Goal: Transaction & Acquisition: Purchase product/service

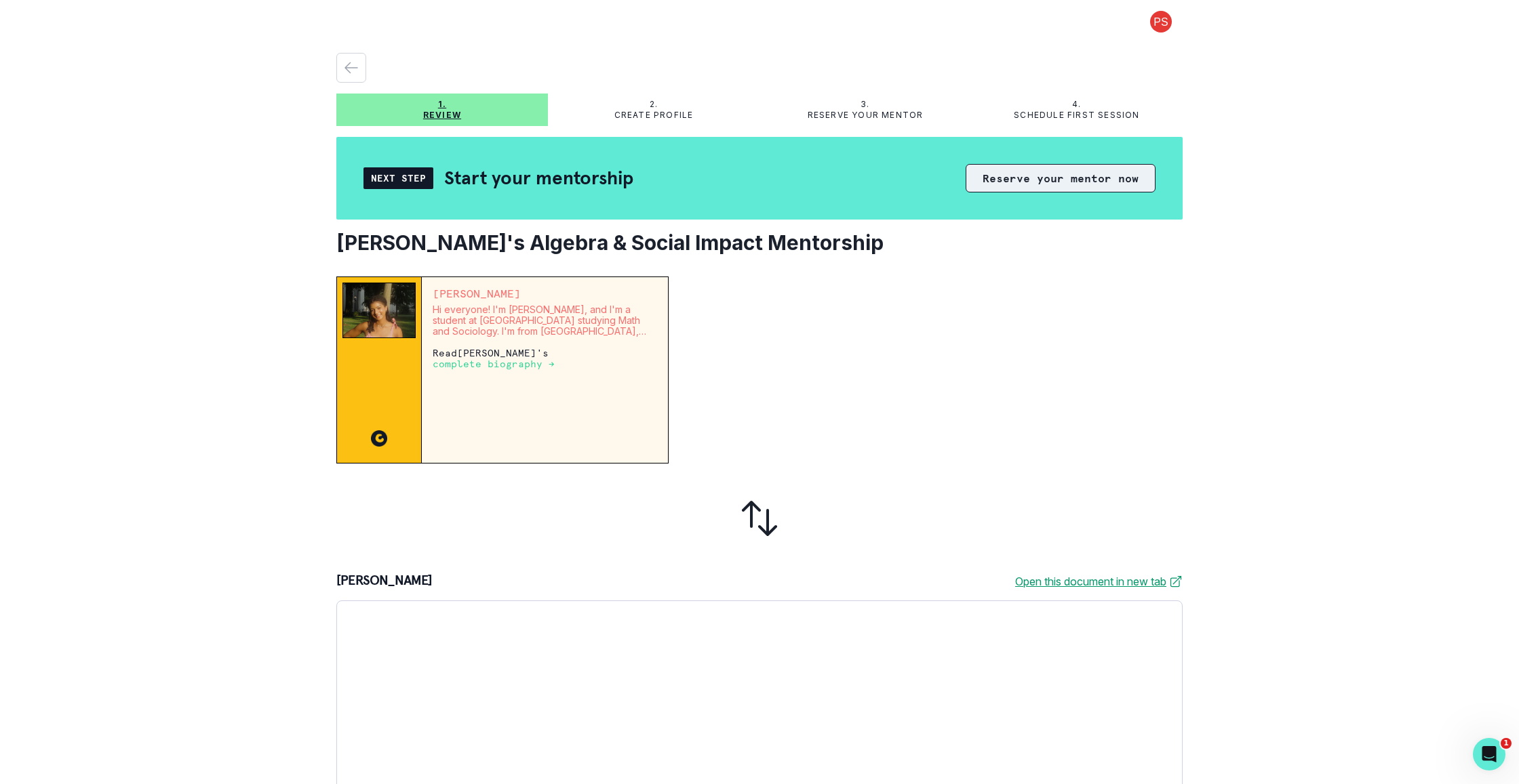
click at [1077, 188] on button "Reserve your mentor now" at bounding box center [1061, 178] width 190 height 29
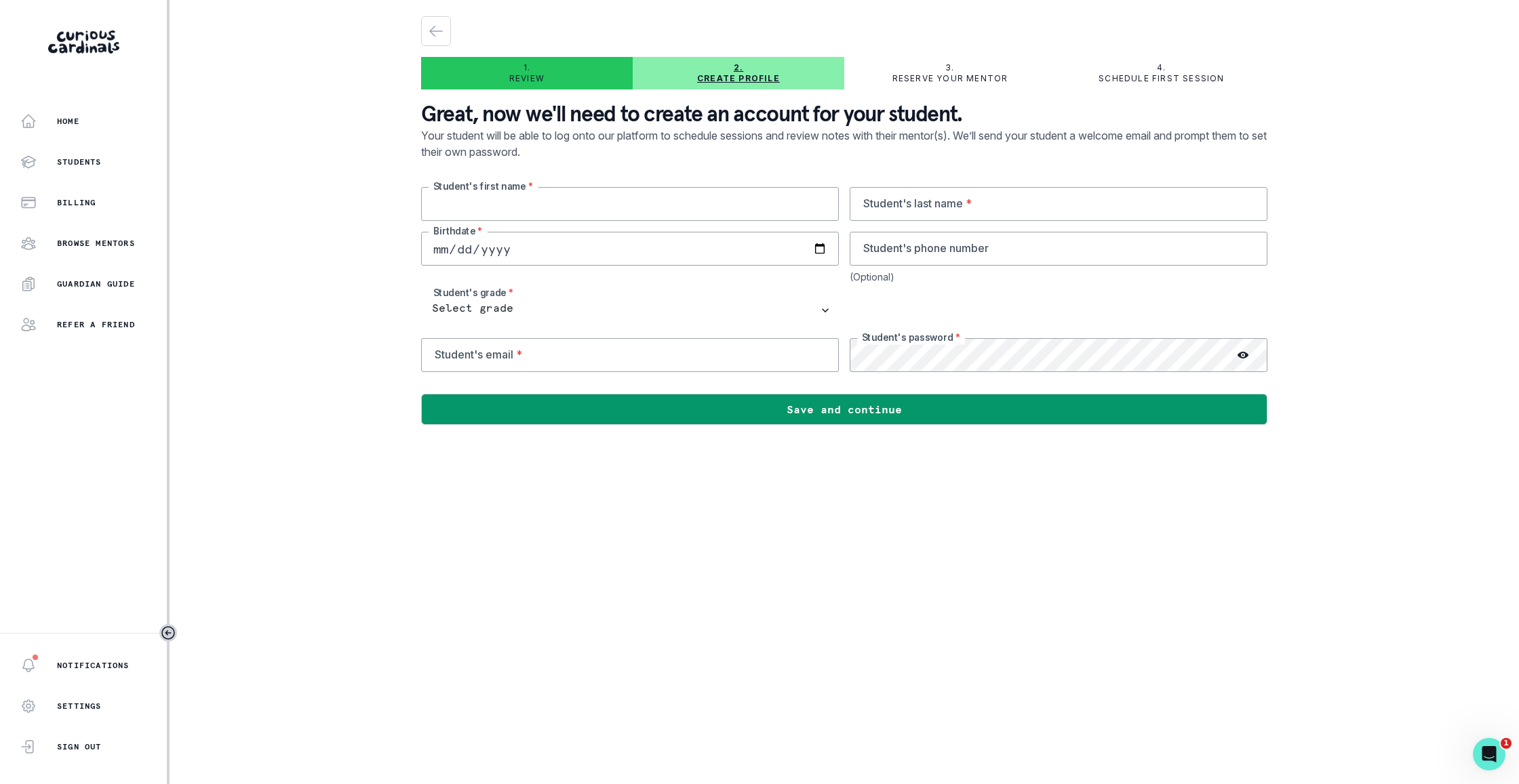
click at [626, 212] on input "text" at bounding box center [630, 204] width 418 height 34
click at [606, 198] on input "text" at bounding box center [630, 204] width 418 height 34
type input "Mila"
click at [991, 218] on input "text" at bounding box center [1058, 204] width 418 height 34
type input "[PERSON_NAME]"
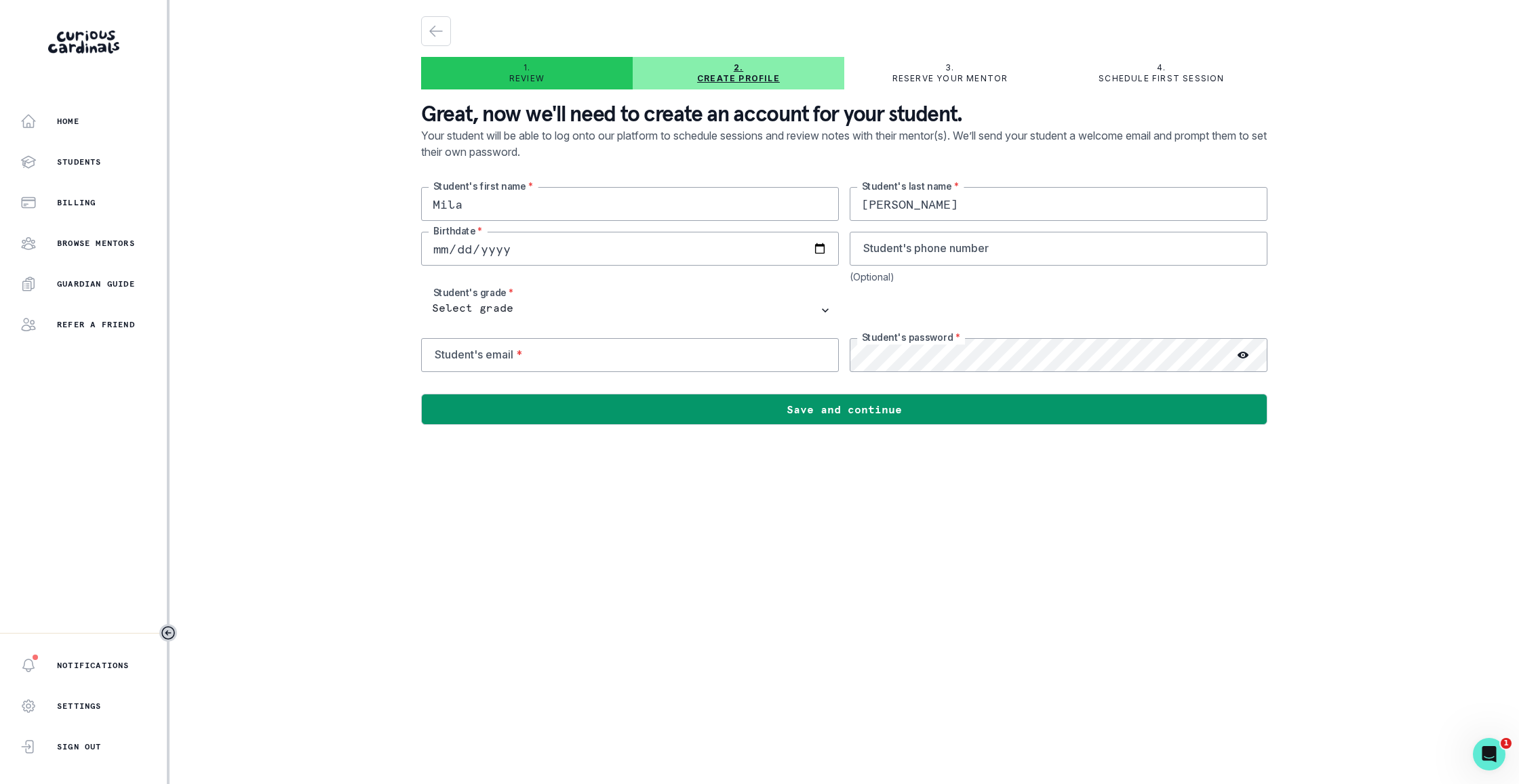
click at [705, 249] on input "date" at bounding box center [630, 249] width 418 height 34
click at [456, 245] on input "date" at bounding box center [630, 249] width 418 height 34
click at [464, 249] on input "date" at bounding box center [630, 249] width 418 height 34
click at [493, 250] on input "date" at bounding box center [630, 249] width 418 height 34
type input "[DATE]"
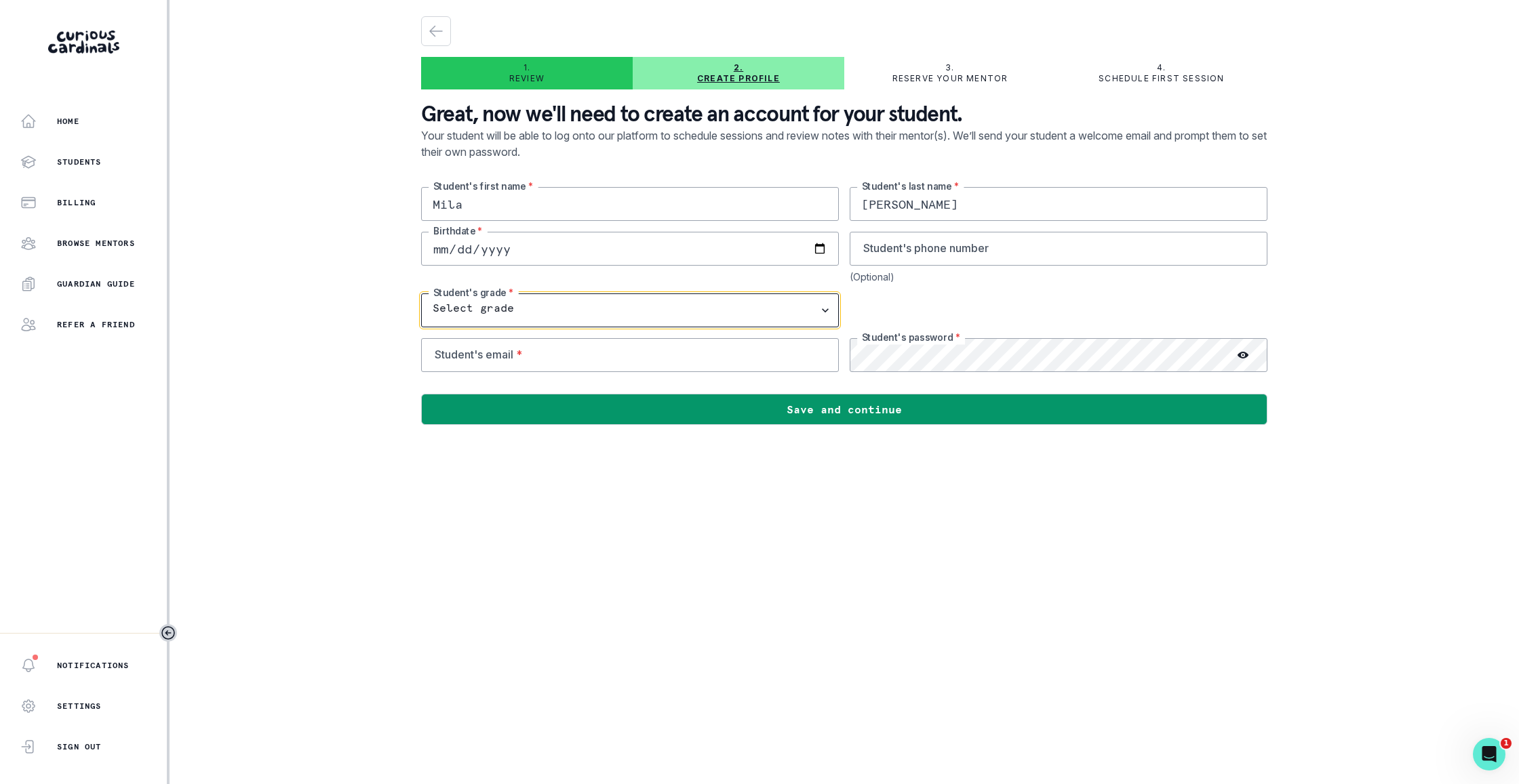
select select "8th Grade"
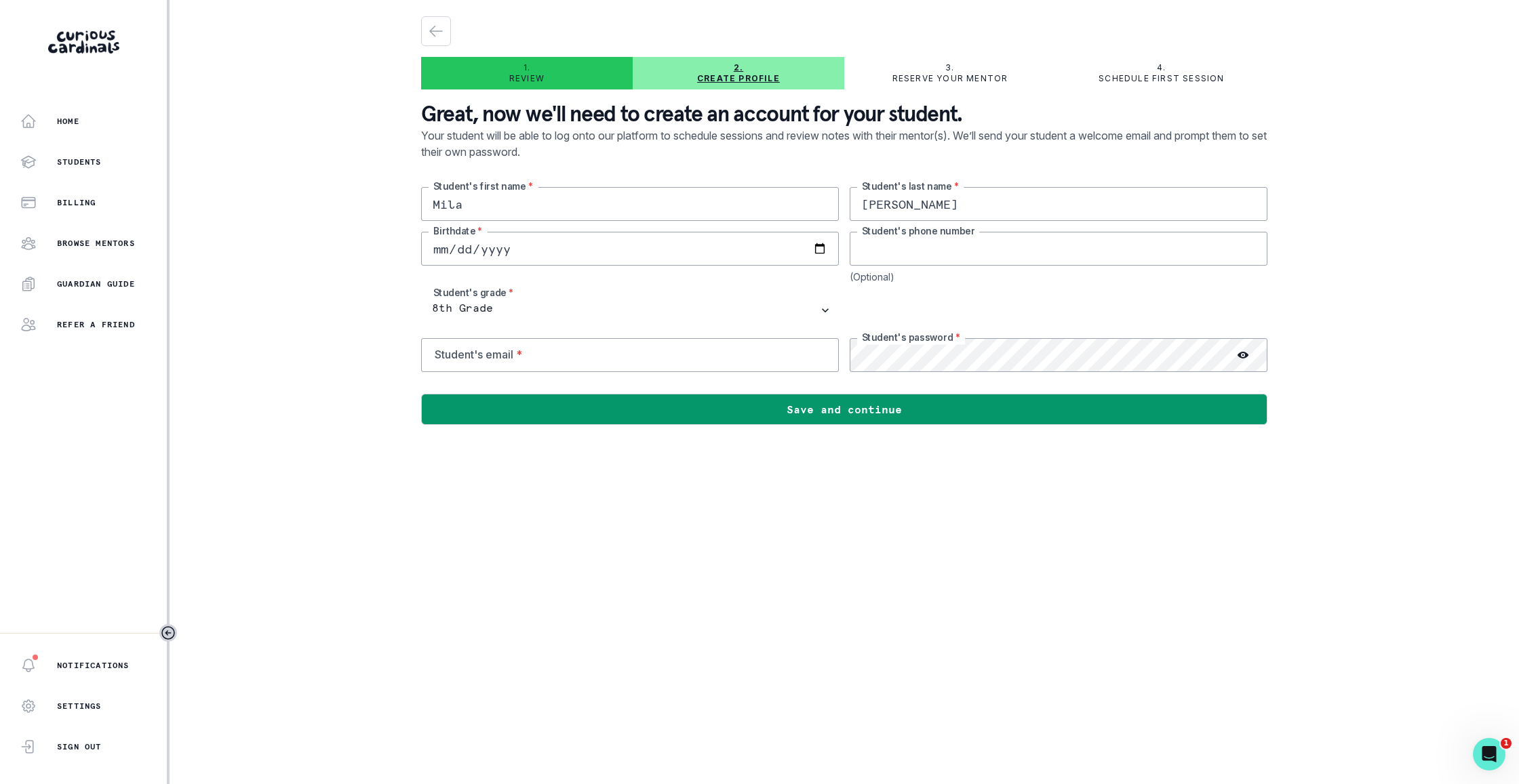
click at [957, 254] on input "tel" at bounding box center [1058, 249] width 418 height 34
type input "6504224139"
click at [678, 357] on input "email" at bounding box center [630, 355] width 418 height 34
type input "[EMAIL_ADDRESS][PERSON_NAME][DOMAIN_NAME]"
click at [1240, 355] on icon at bounding box center [1242, 355] width 11 height 7
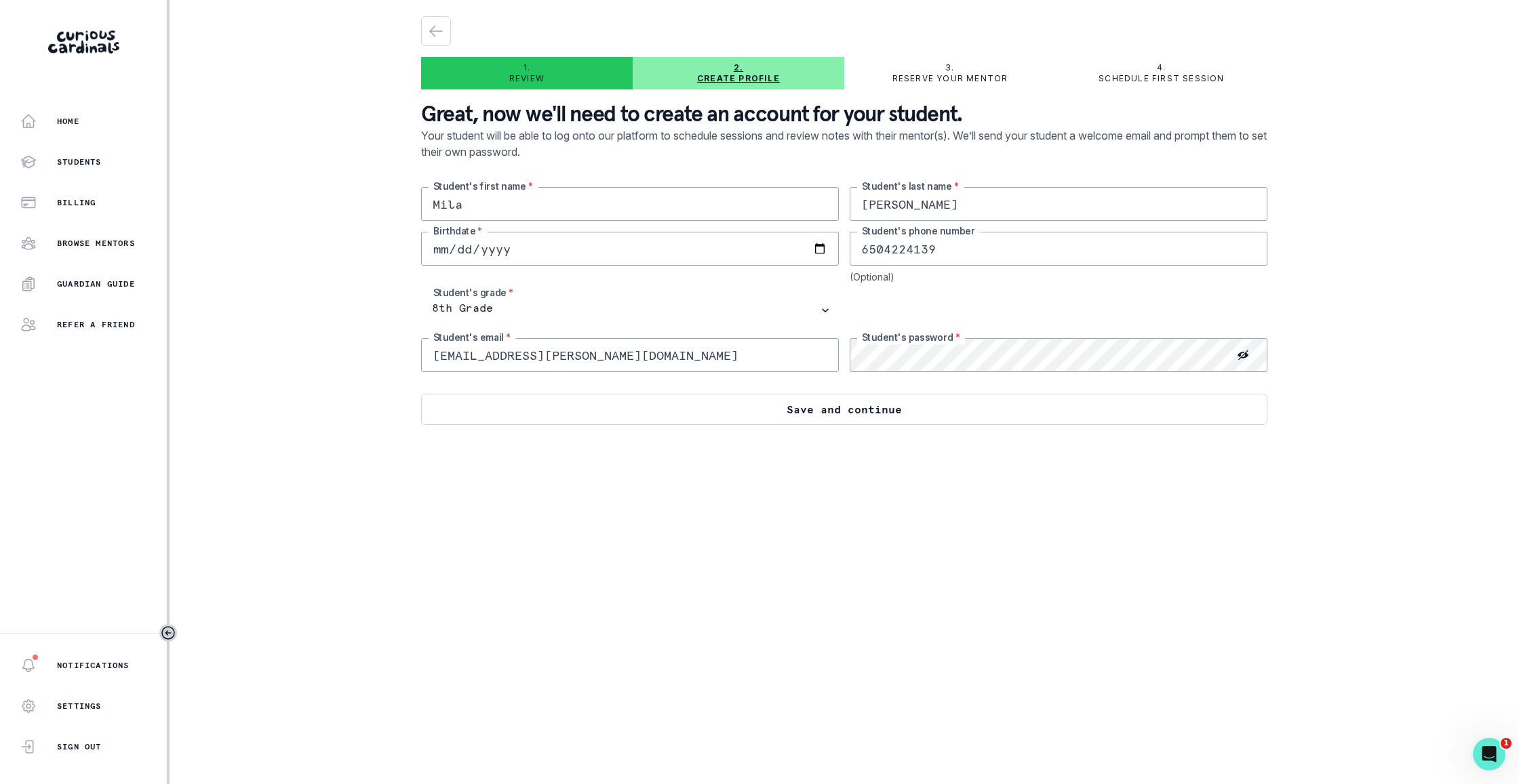
click at [1024, 414] on button "Save and continue" at bounding box center [844, 409] width 847 height 31
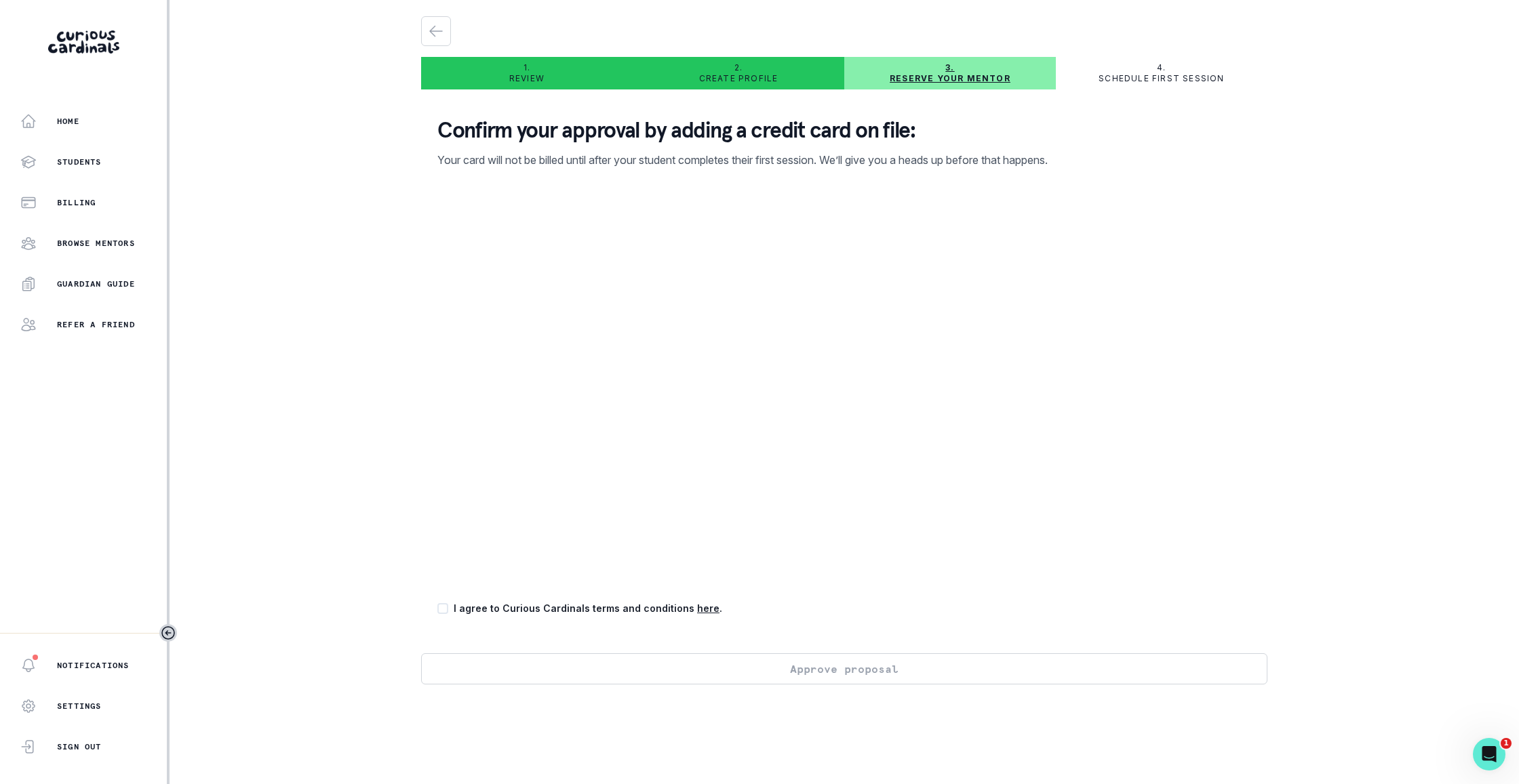
click at [440, 611] on span at bounding box center [442, 608] width 11 height 11
click at [437, 608] on input "checkbox" at bounding box center [436, 608] width 1 height 1
checkbox input "true"
click at [899, 678] on button "Approve proposal" at bounding box center [844, 669] width 847 height 31
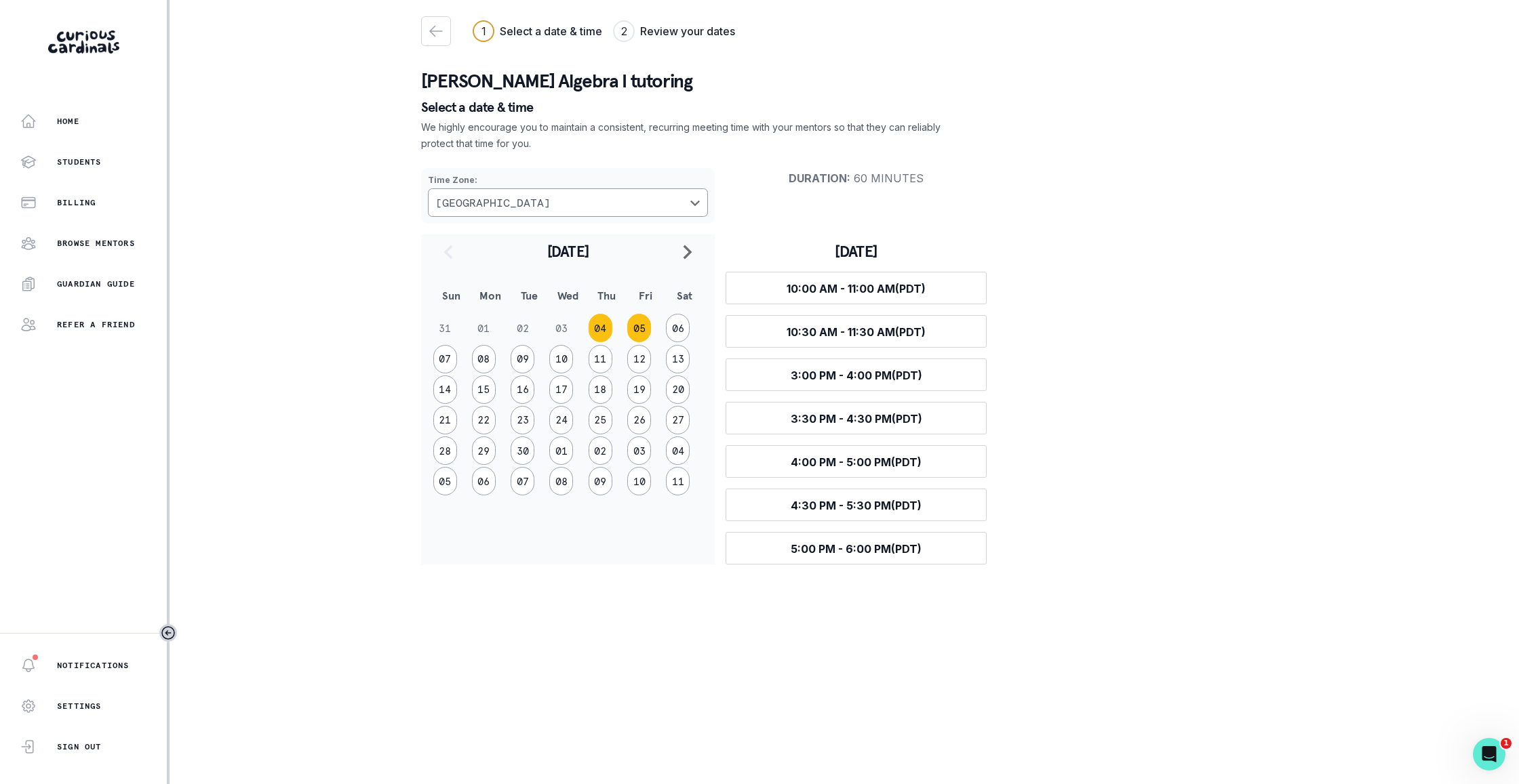
click at [640, 338] on button "05" at bounding box center [639, 328] width 24 height 29
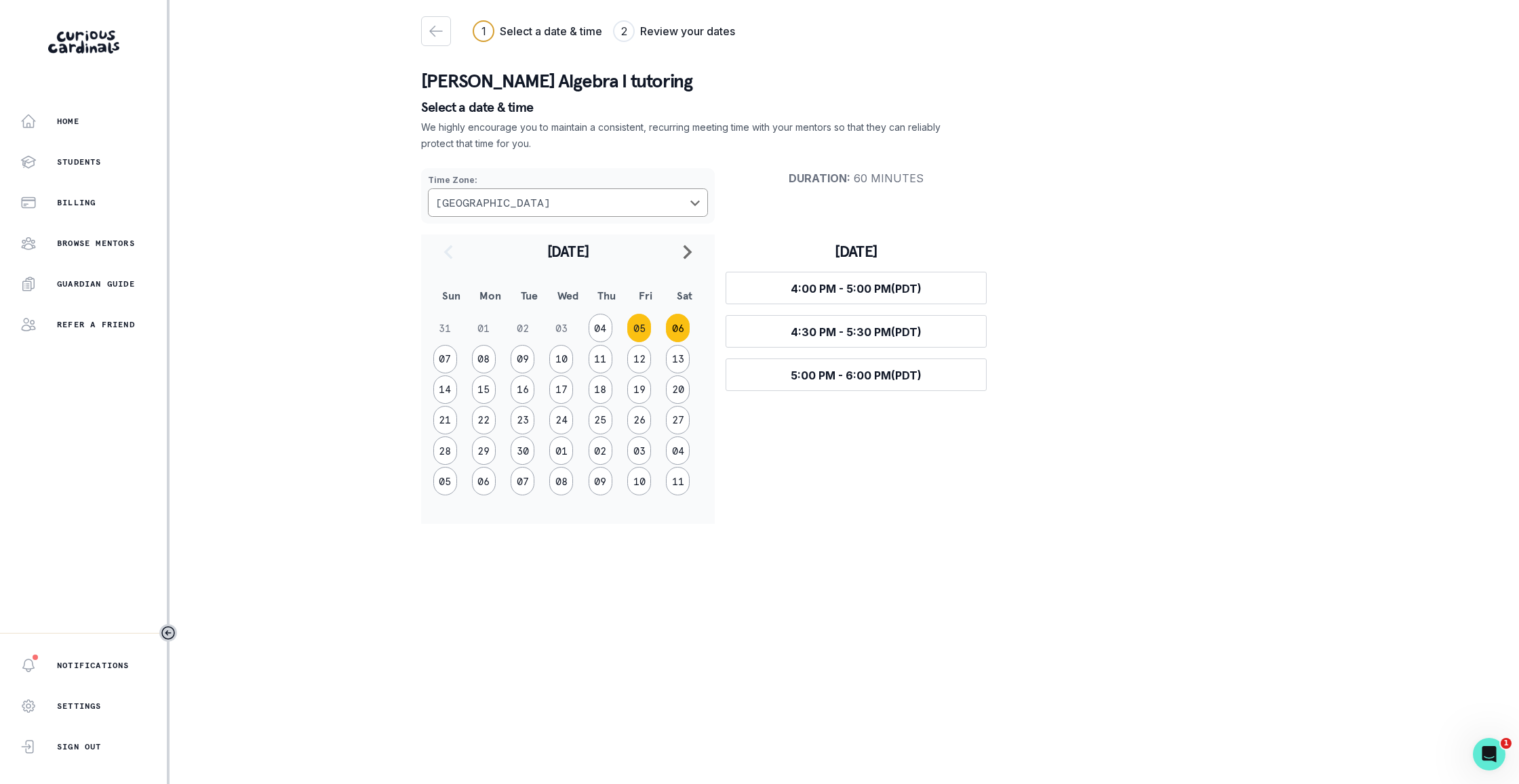
click at [672, 332] on button "06" at bounding box center [678, 328] width 24 height 29
click at [437, 358] on button "07" at bounding box center [445, 360] width 24 height 29
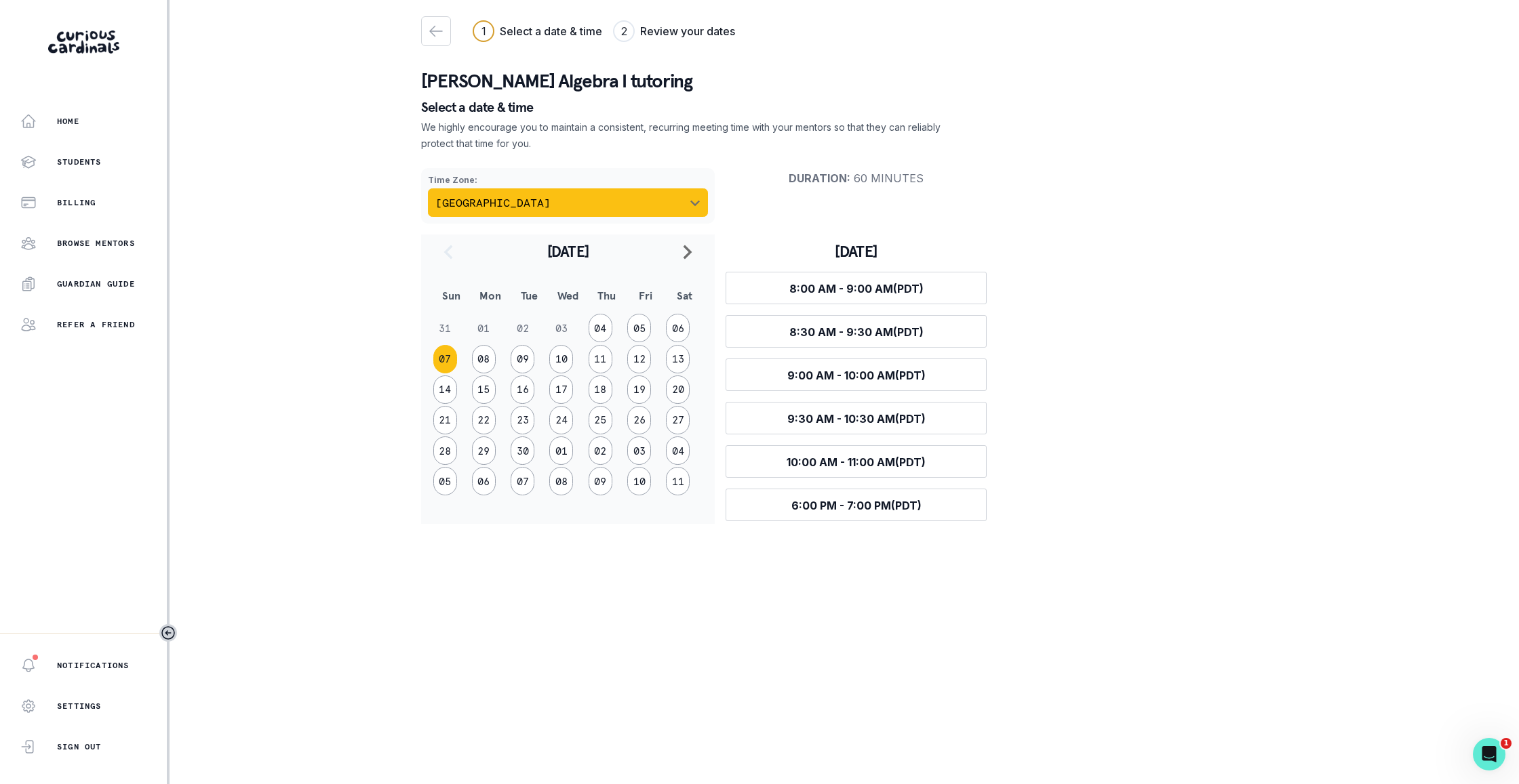
click at [556, 206] on button "[GEOGRAPHIC_DATA]" at bounding box center [567, 203] width 280 height 29
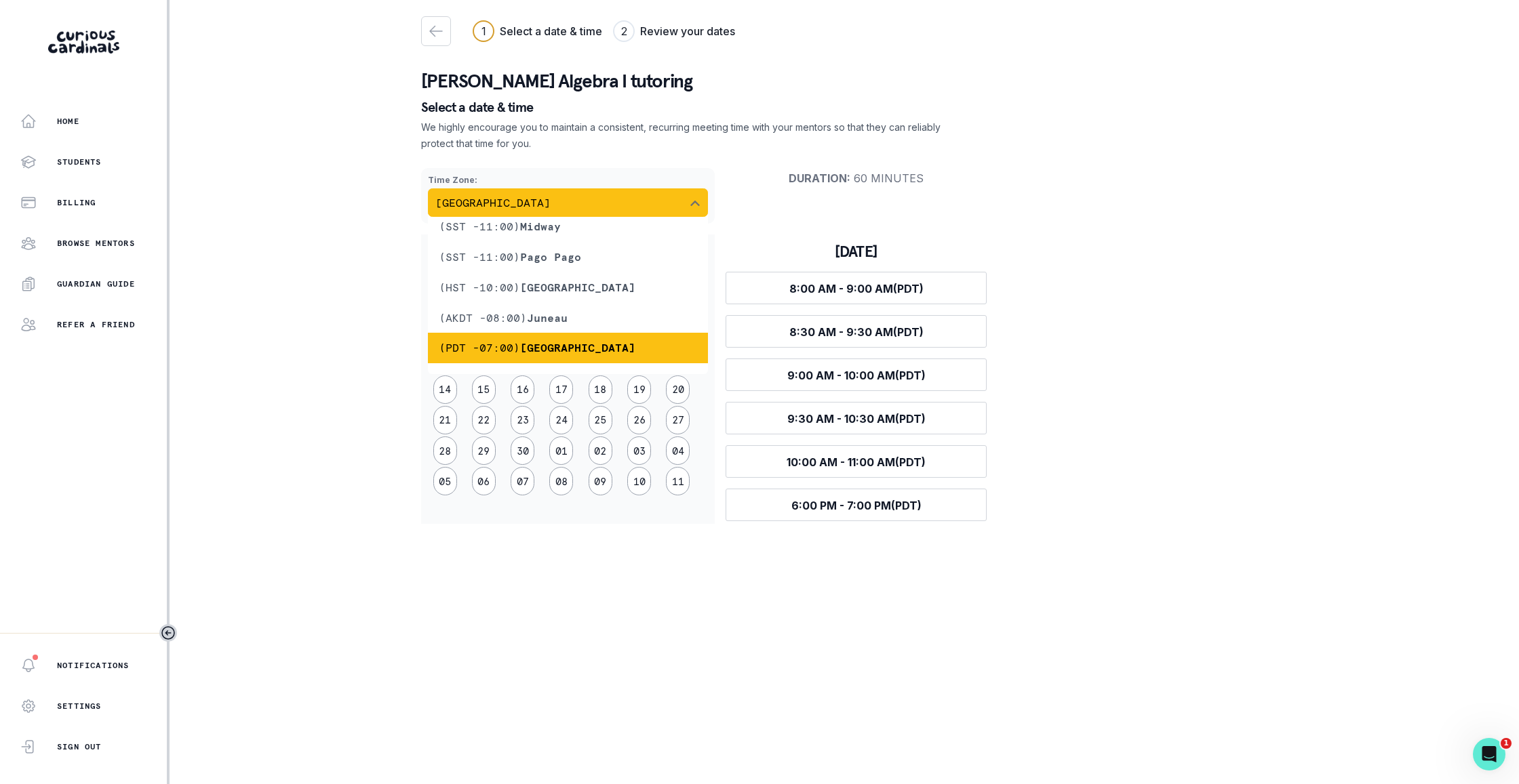
click at [556, 206] on button "[GEOGRAPHIC_DATA]" at bounding box center [567, 203] width 280 height 29
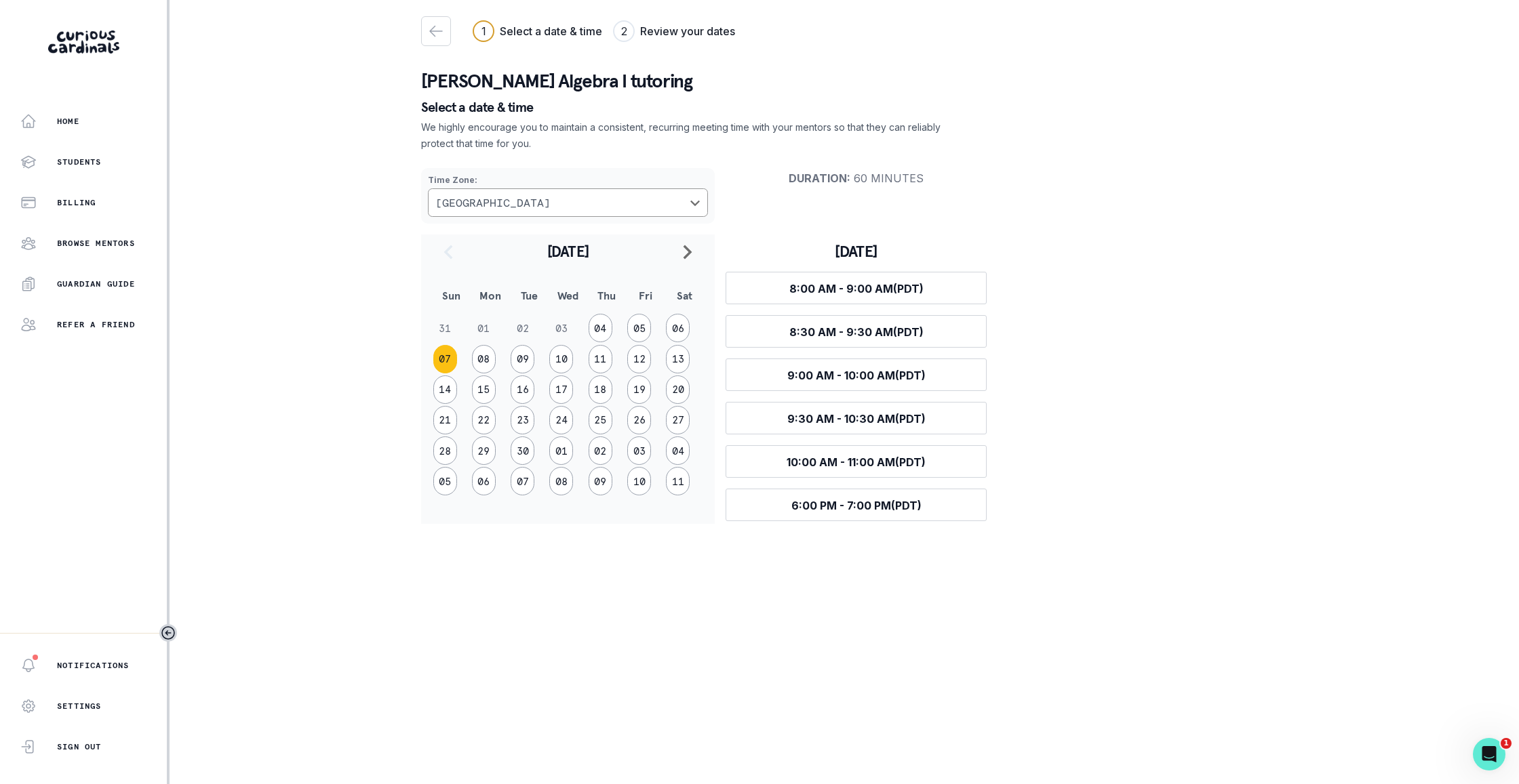
click at [1131, 184] on div "Time Zone : [GEOGRAPHIC_DATA] Duration : 60 minutes [DATE] Sun Mon Tue Wed Thu …" at bounding box center [844, 340] width 847 height 366
click at [67, 157] on p "Students" at bounding box center [79, 161] width 45 height 11
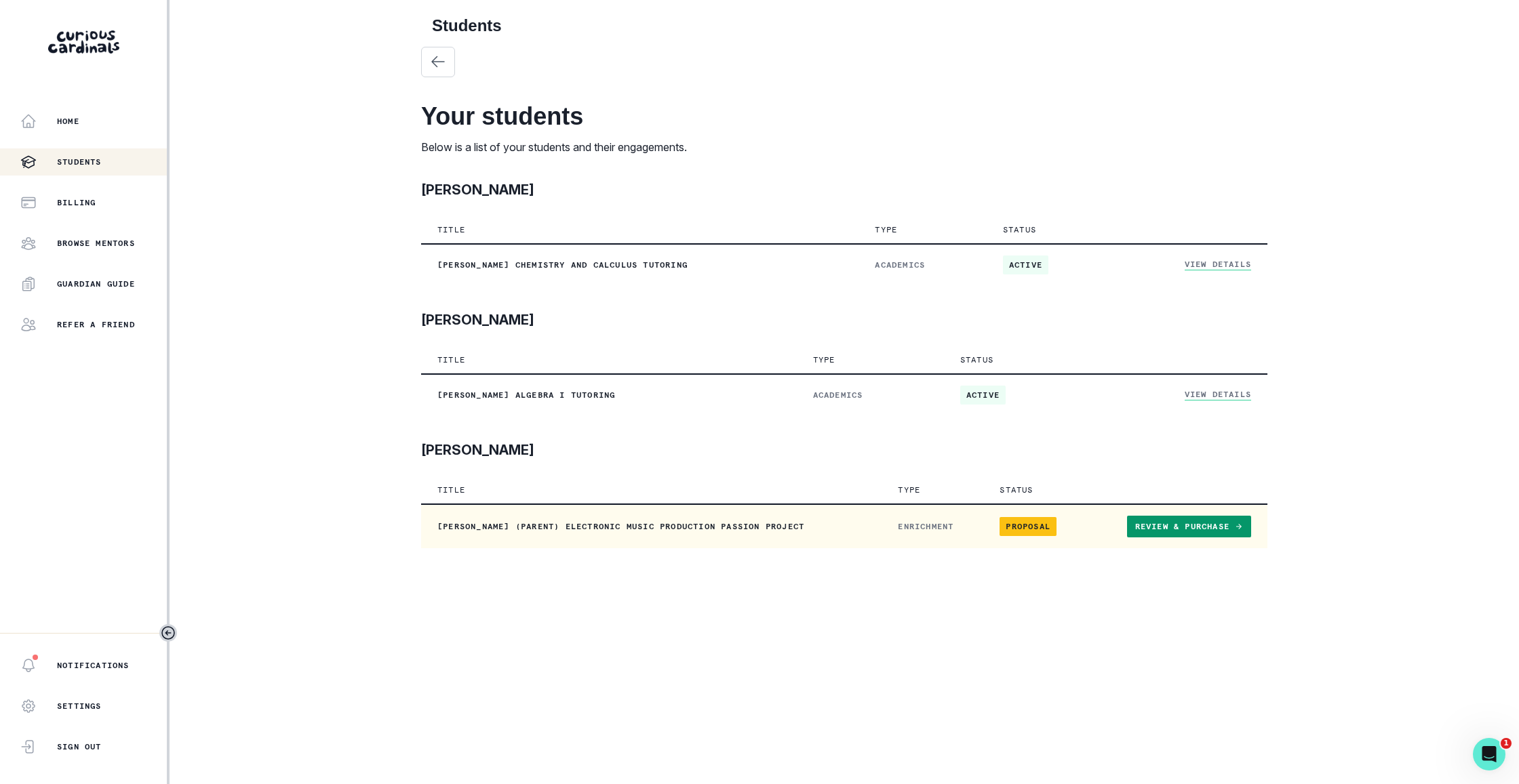
click at [1187, 533] on link "Review & Purchase" at bounding box center [1189, 527] width 124 height 22
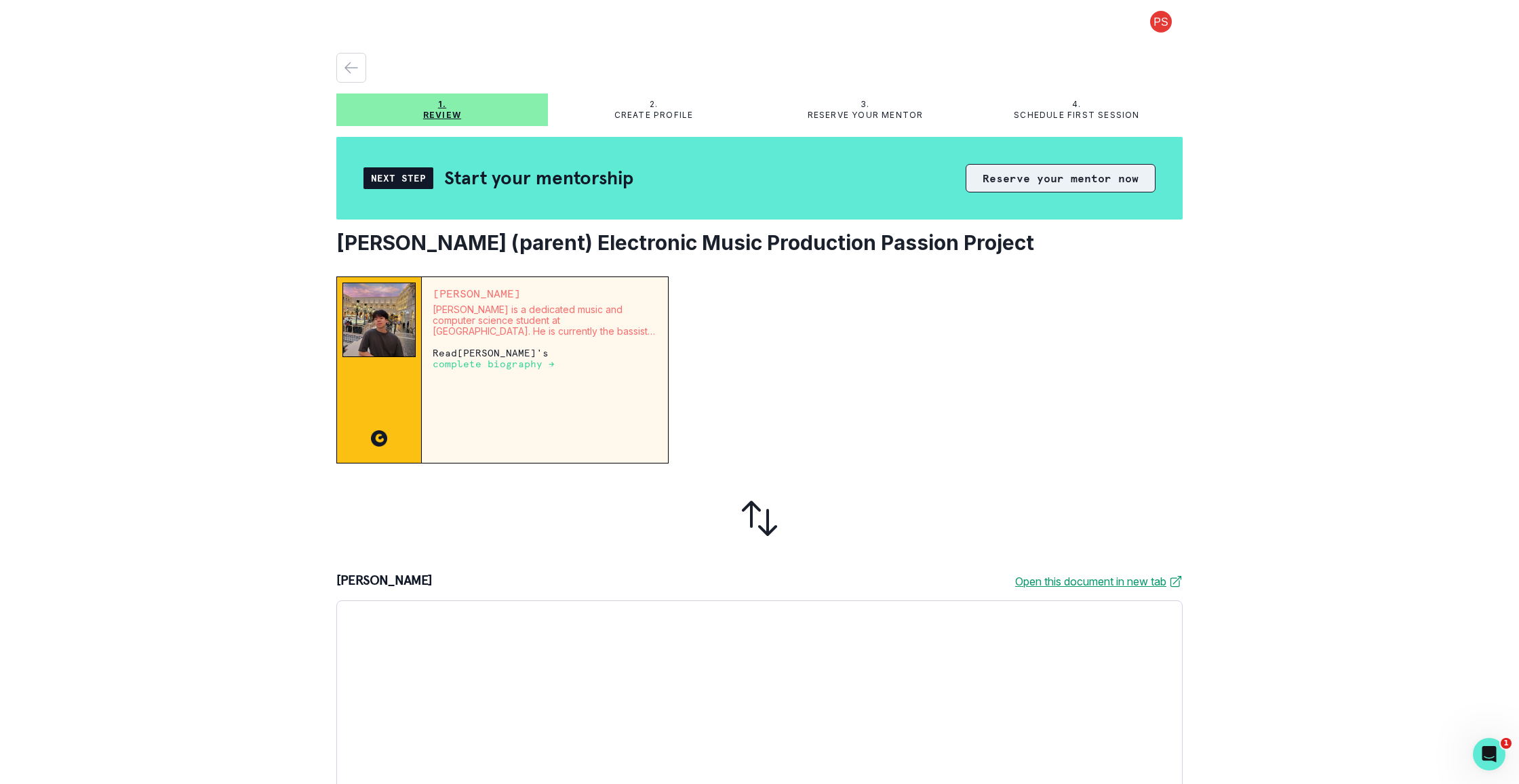
click at [1086, 178] on button "Reserve your mentor now" at bounding box center [1061, 178] width 190 height 29
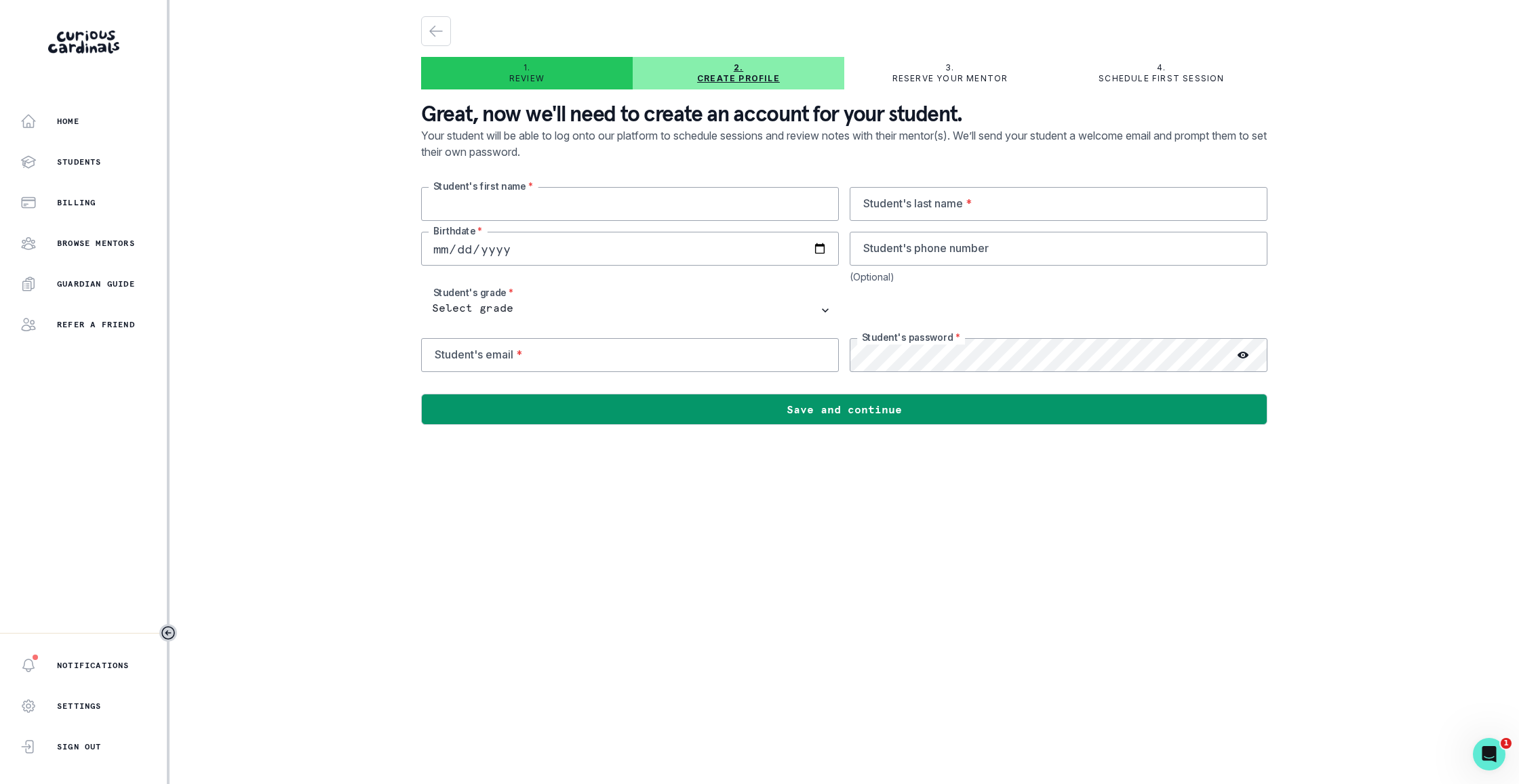
click at [537, 204] on input "text" at bounding box center [630, 204] width 418 height 34
type input "[PERSON_NAME]"
click at [1054, 202] on input "text" at bounding box center [1058, 204] width 418 height 34
type input "[PERSON_NAME]"
click at [718, 261] on input "date" at bounding box center [630, 249] width 418 height 34
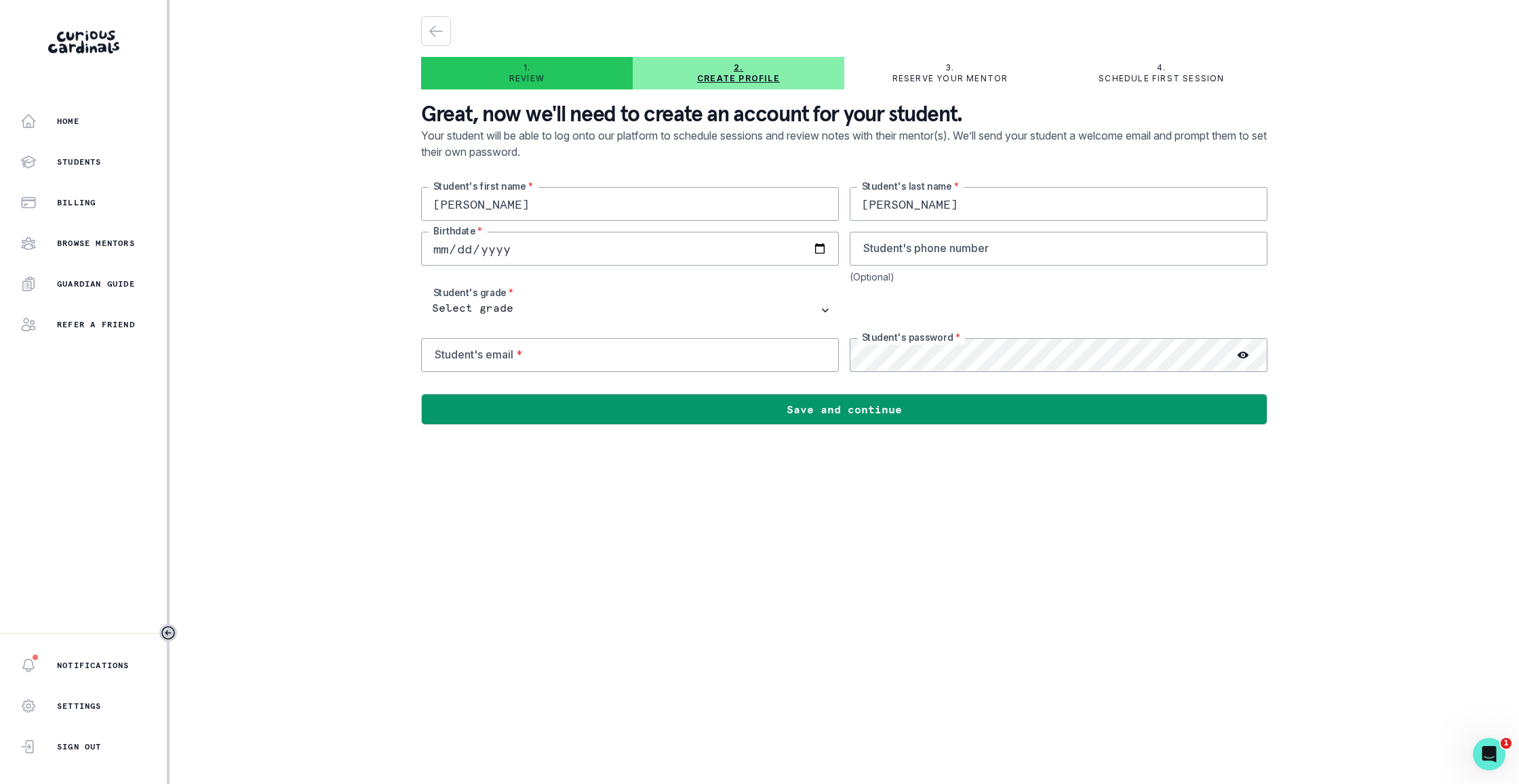
click at [502, 250] on input "[DATE]" at bounding box center [630, 249] width 418 height 34
type input "[DATE]"
click at [944, 251] on input "tel" at bounding box center [1058, 249] width 418 height 34
type input "6509965256"
click at [682, 363] on input "email" at bounding box center [630, 355] width 418 height 34
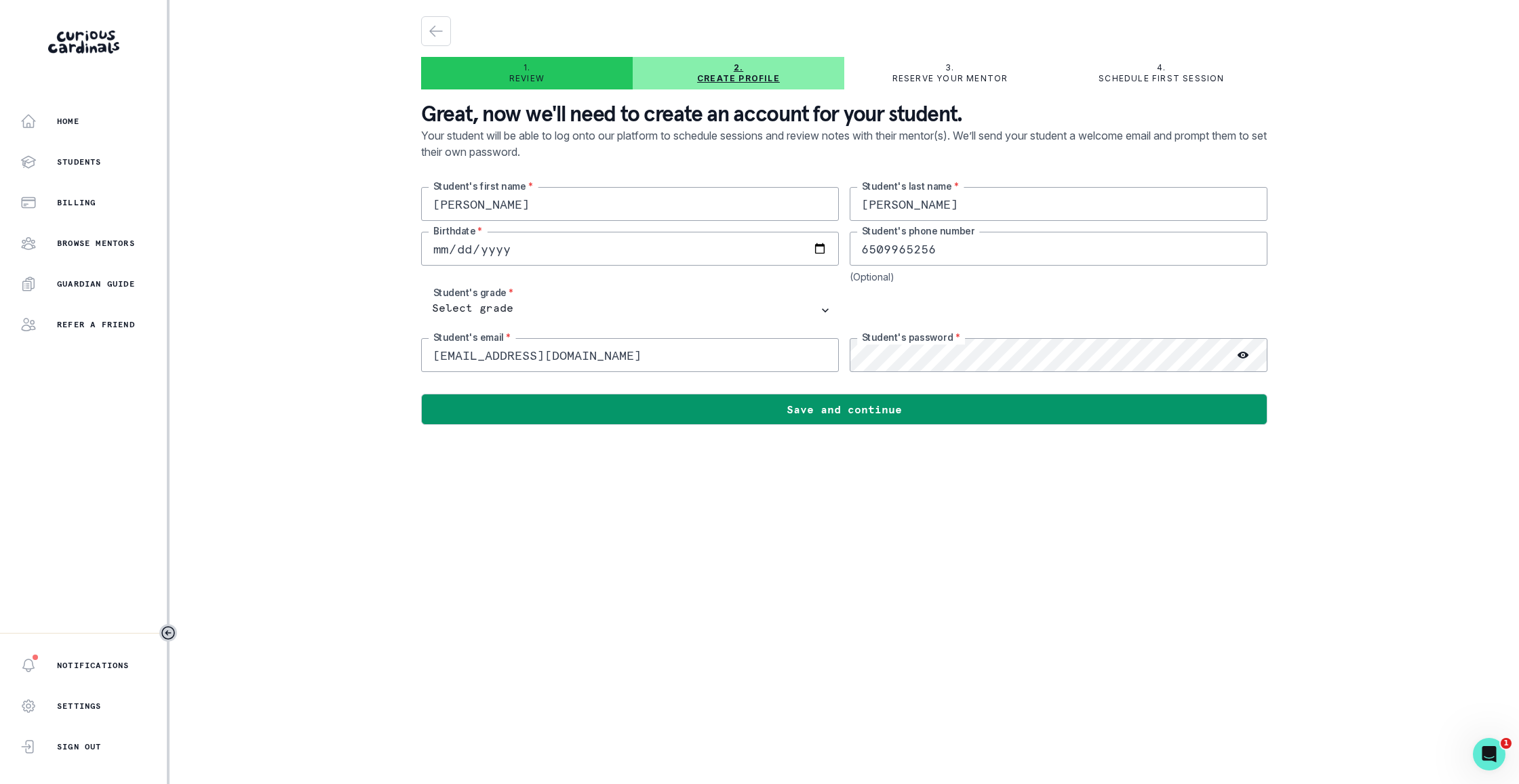
type input "[EMAIL_ADDRESS][DOMAIN_NAME]"
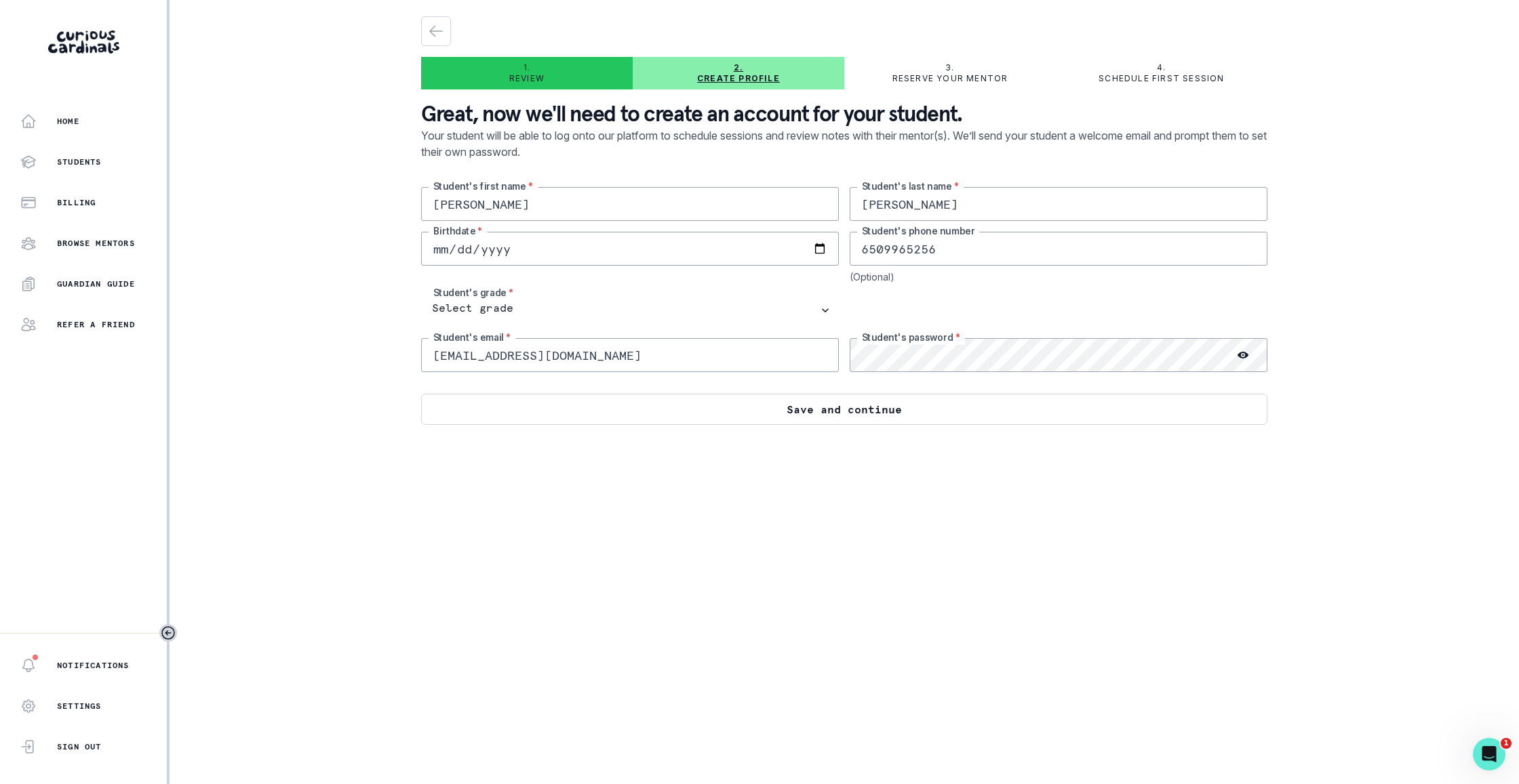
click at [980, 403] on button "Save and continue" at bounding box center [844, 409] width 847 height 31
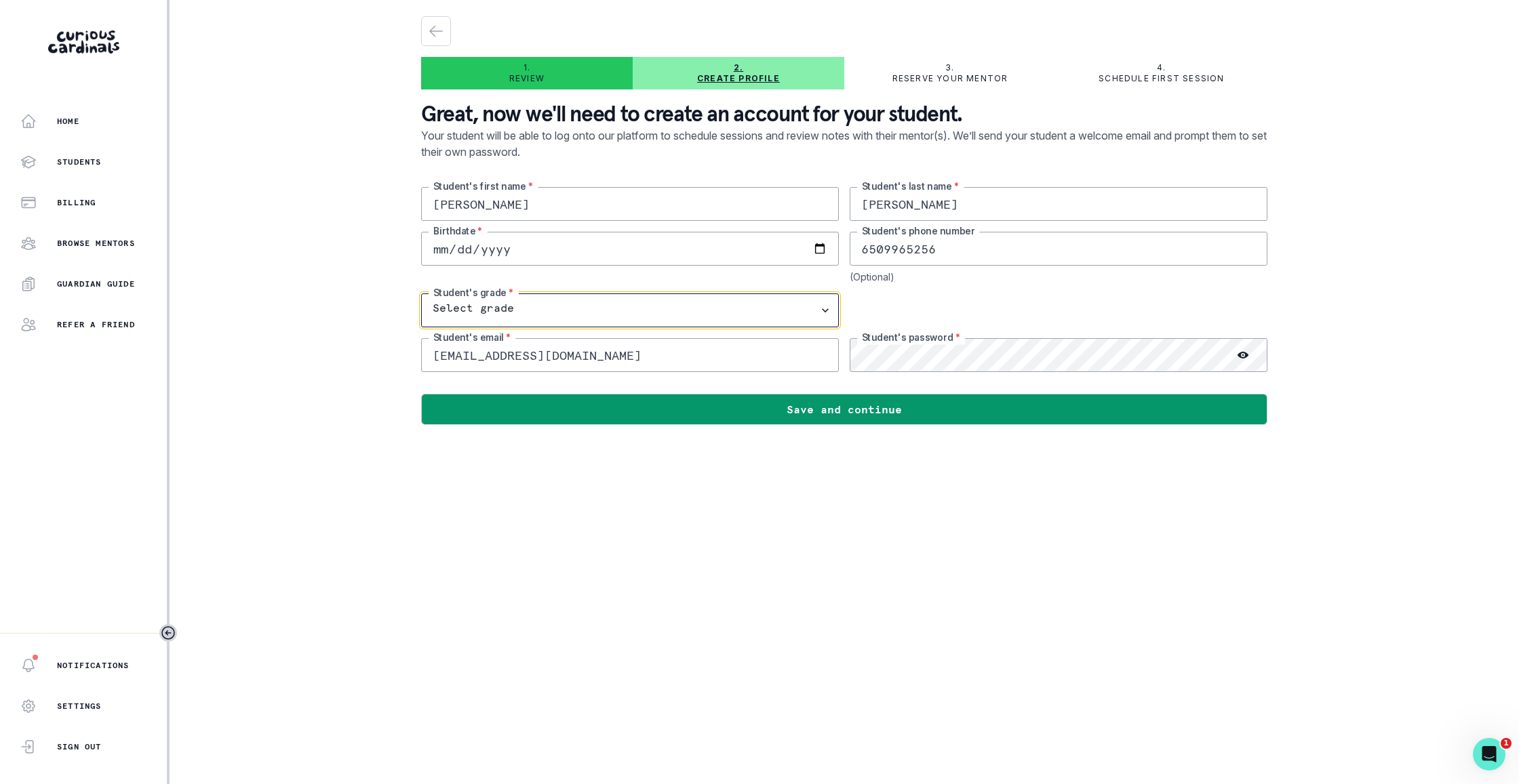
select select "12th Grade"
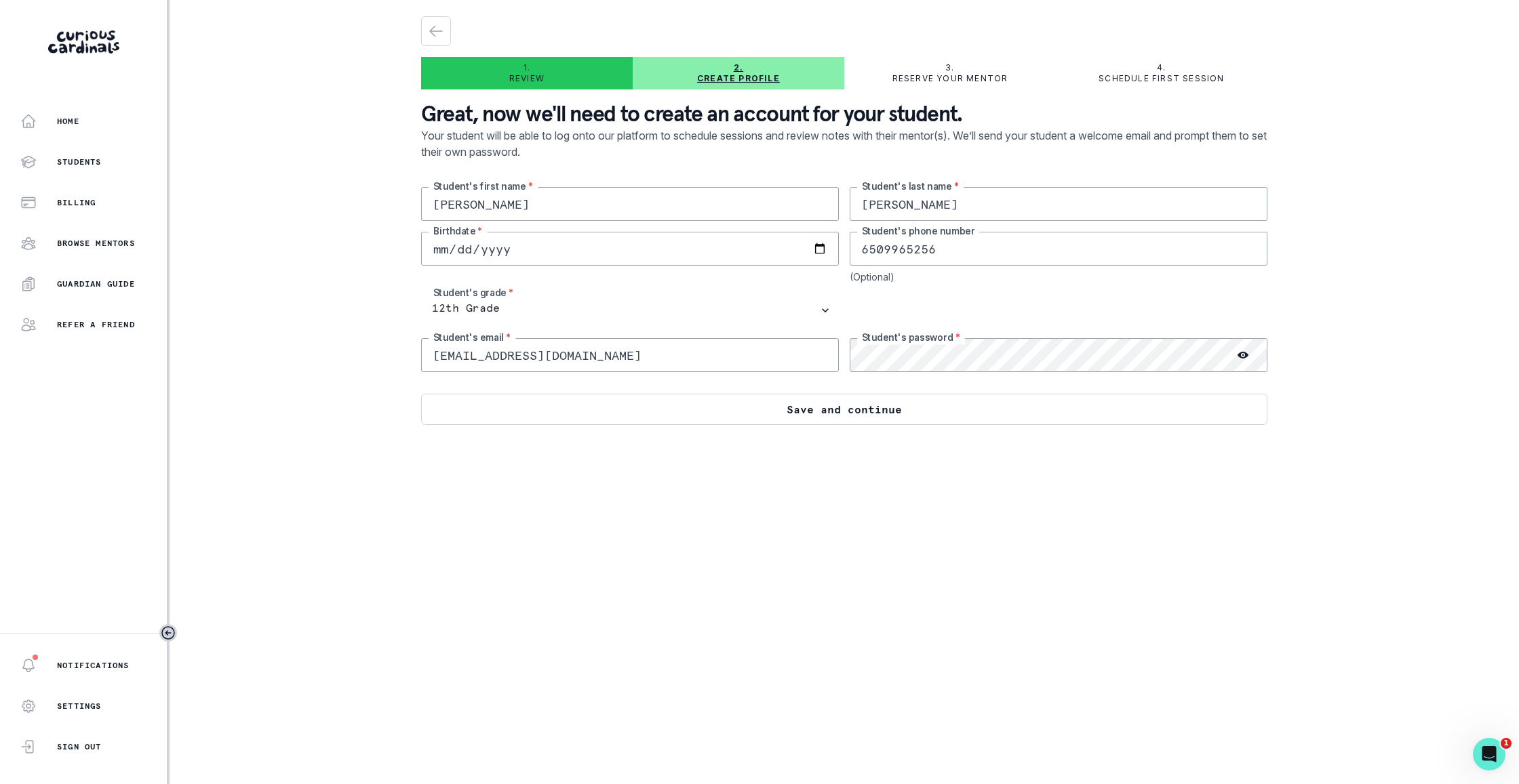
click at [943, 415] on button "Save and continue" at bounding box center [844, 409] width 847 height 31
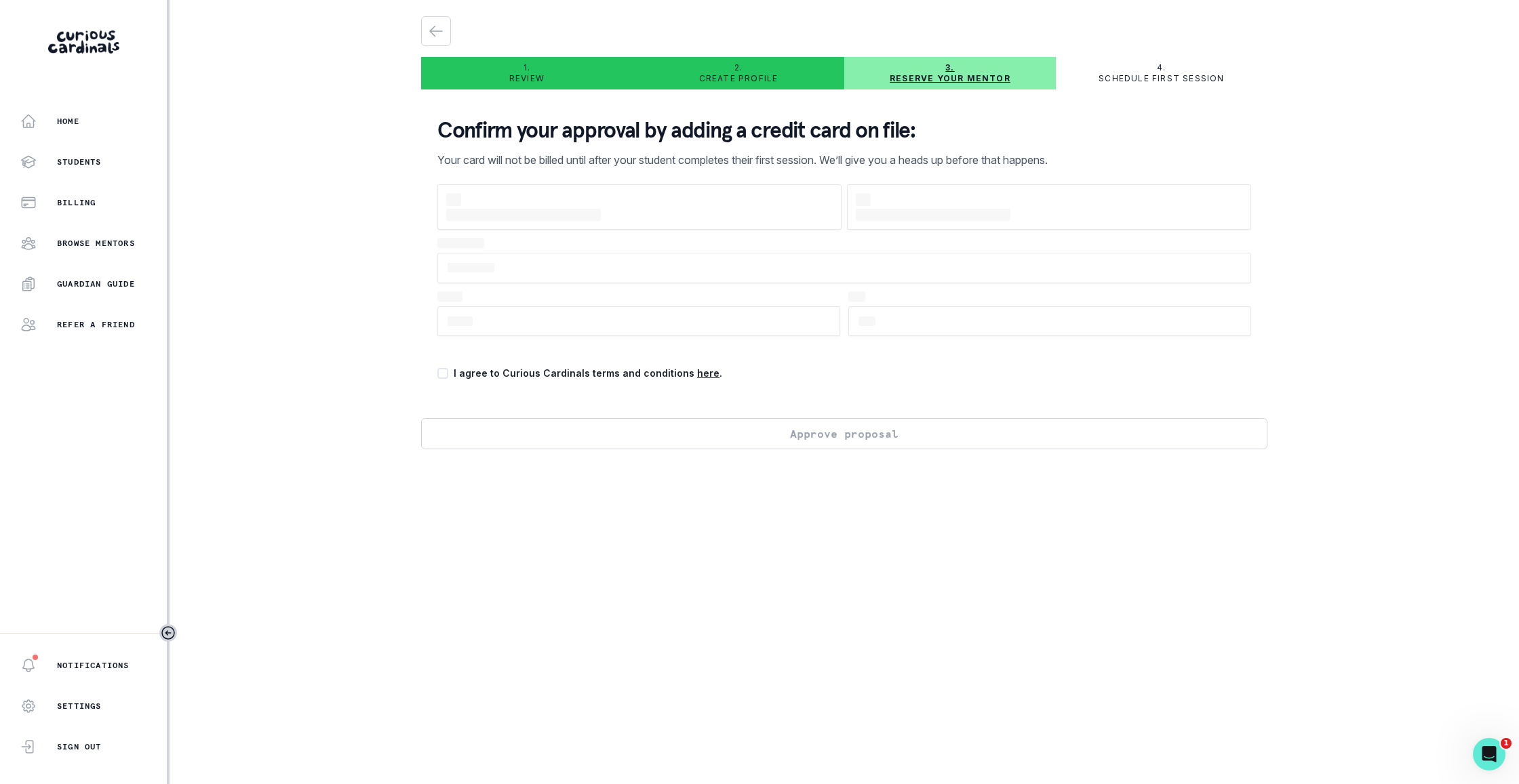
click at [938, 412] on div "Confirm your approval by adding a credit card on file: Your card will not be bi…" at bounding box center [844, 259] width 847 height 318
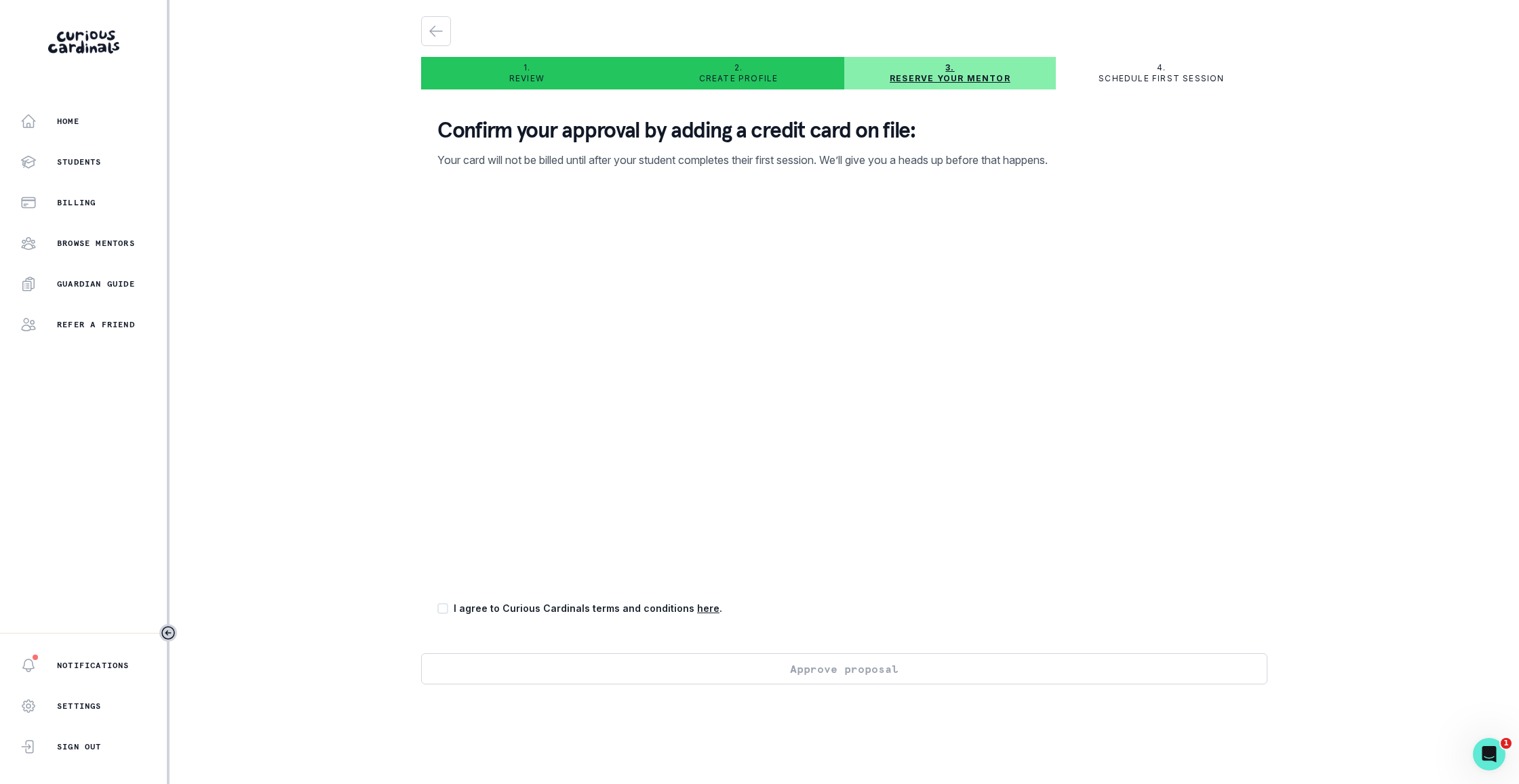
click at [442, 612] on span at bounding box center [442, 608] width 11 height 11
click at [437, 608] on input "checkbox" at bounding box center [436, 608] width 1 height 1
checkbox input "true"
click at [1008, 666] on button "Approve proposal" at bounding box center [844, 669] width 847 height 31
